Goal: Transaction & Acquisition: Obtain resource

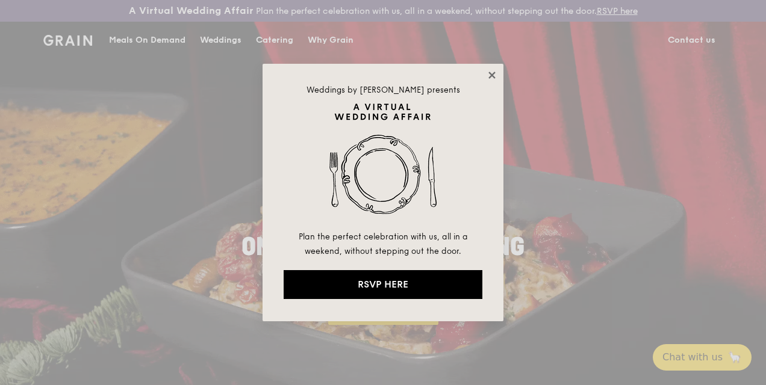
click at [493, 71] on icon at bounding box center [492, 75] width 11 height 11
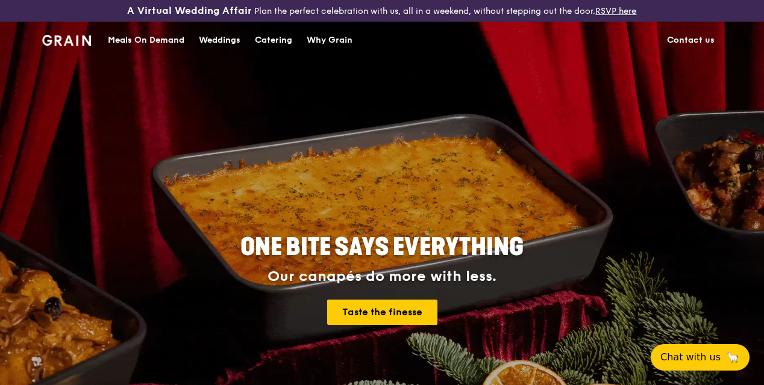
click at [154, 54] on div "Meals On Demand" at bounding box center [146, 40] width 76 height 36
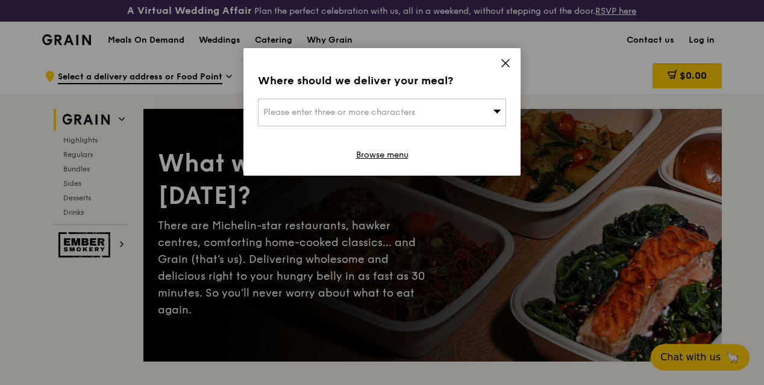
click at [479, 111] on div "Please enter three or more characters" at bounding box center [382, 113] width 248 height 28
type input "670655"
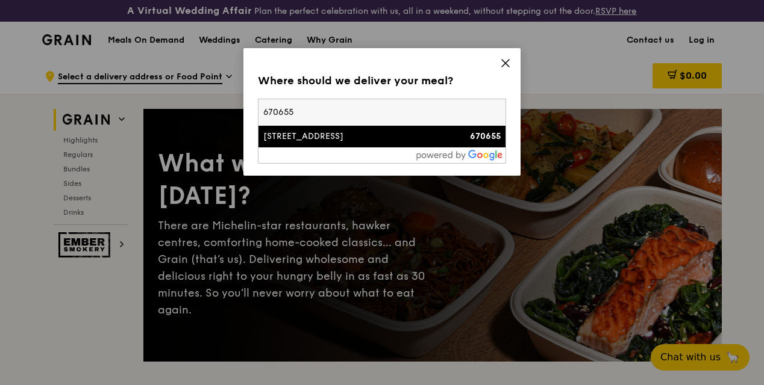
click at [364, 132] on div "655 Senja Road" at bounding box center [352, 137] width 178 height 12
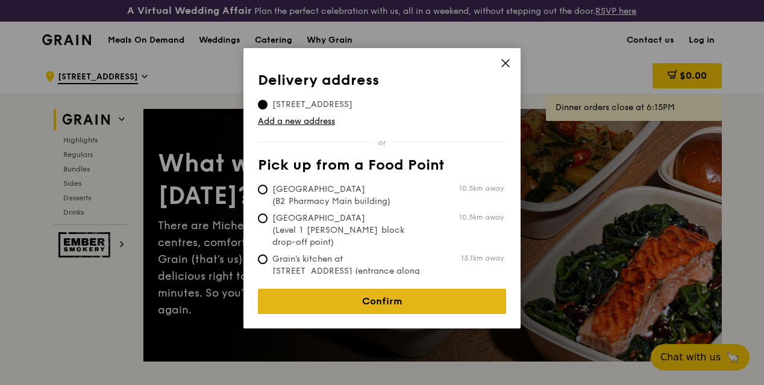
click at [414, 293] on link "Confirm" at bounding box center [382, 301] width 248 height 25
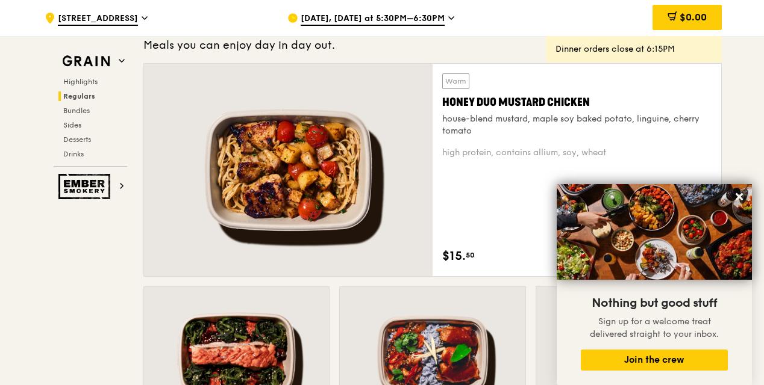
scroll to position [844, 0]
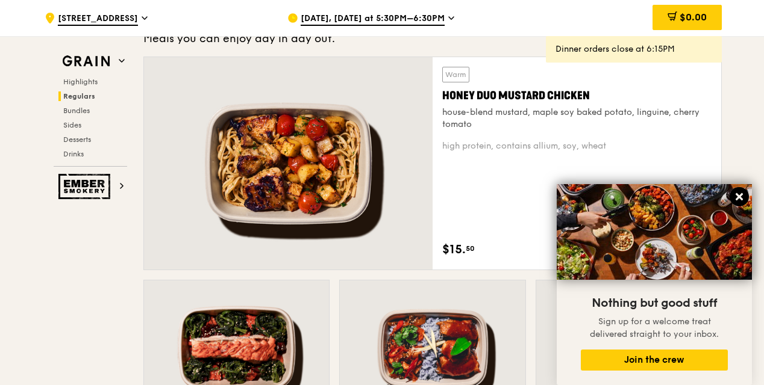
click at [735, 196] on icon at bounding box center [739, 197] width 11 height 11
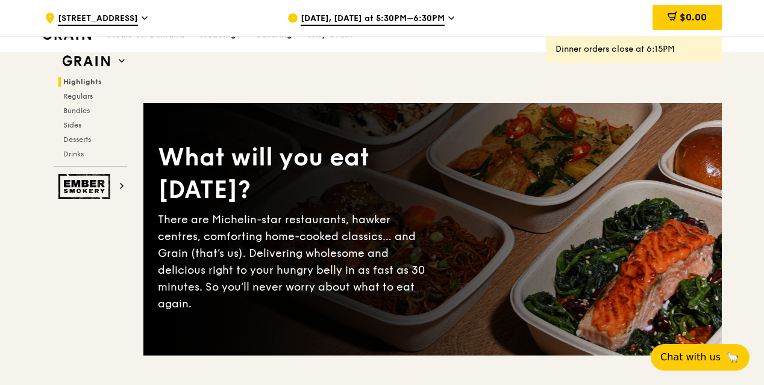
scroll to position [0, 0]
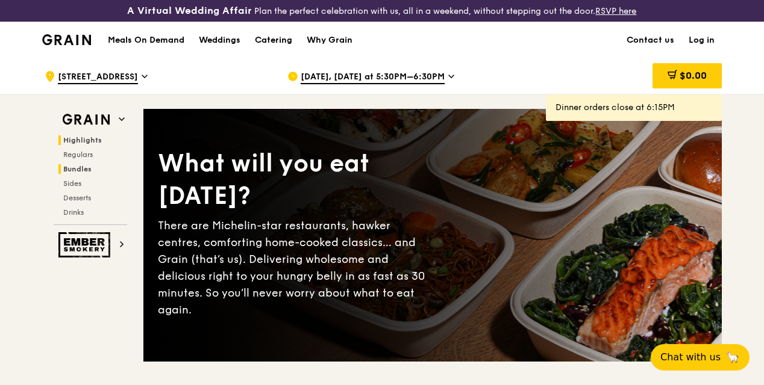
click at [87, 173] on span "Bundles" at bounding box center [77, 169] width 28 height 8
click at [273, 51] on div "Catering" at bounding box center [273, 40] width 37 height 36
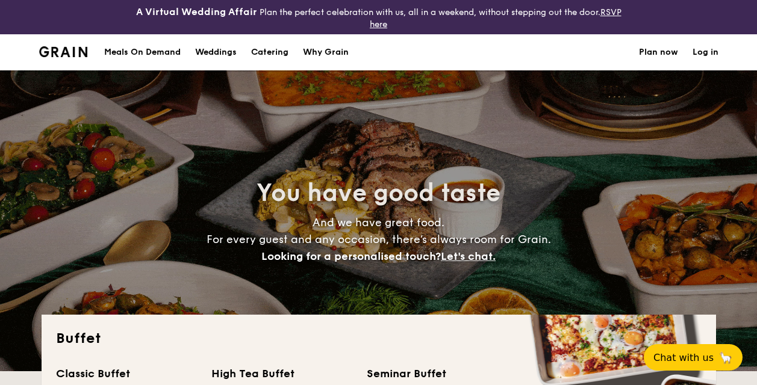
select select
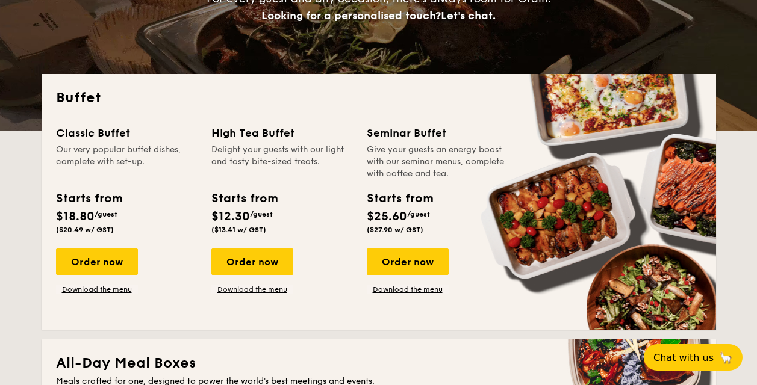
scroll to position [542, 0]
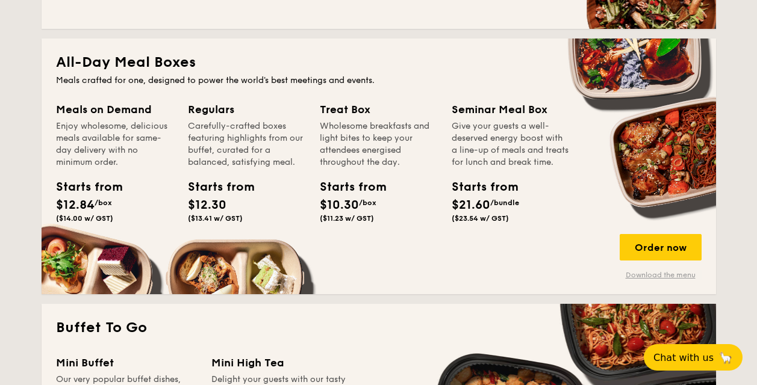
click at [644, 277] on link "Download the menu" at bounding box center [661, 275] width 82 height 10
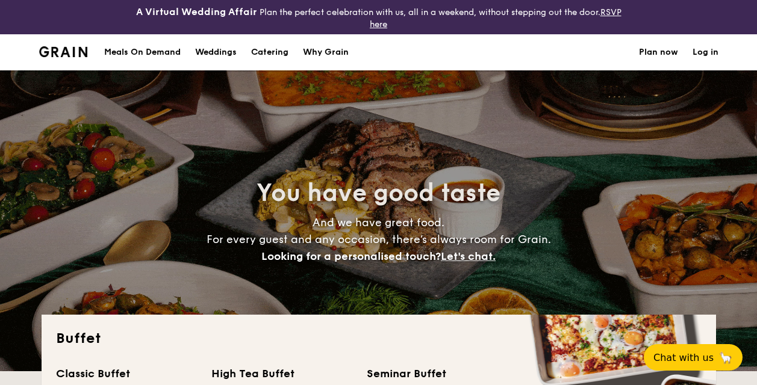
select select
click at [140, 51] on div "Meals On Demand" at bounding box center [142, 52] width 76 height 36
